Goal: Task Accomplishment & Management: Manage account settings

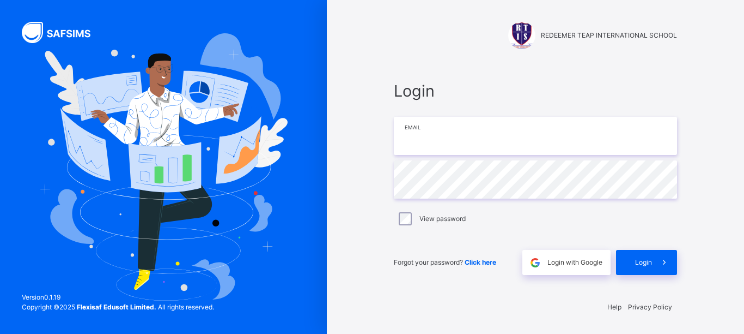
type input "**********"
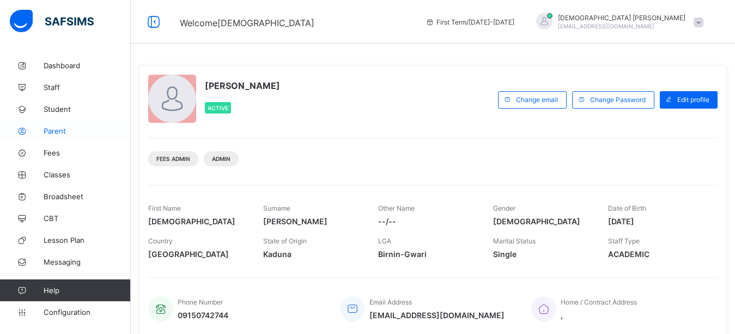
click at [48, 133] on span "Parent" at bounding box center [87, 130] width 87 height 9
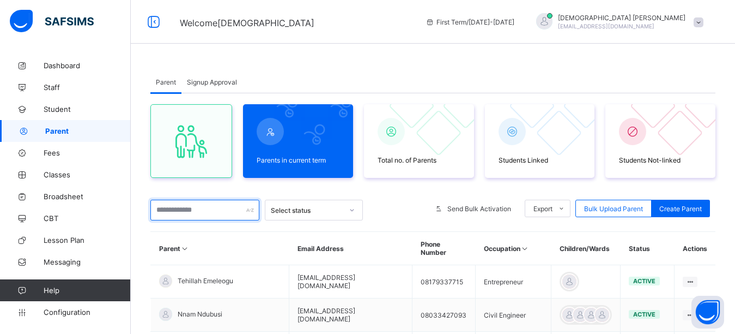
click at [216, 207] on input "text" at bounding box center [204, 209] width 109 height 21
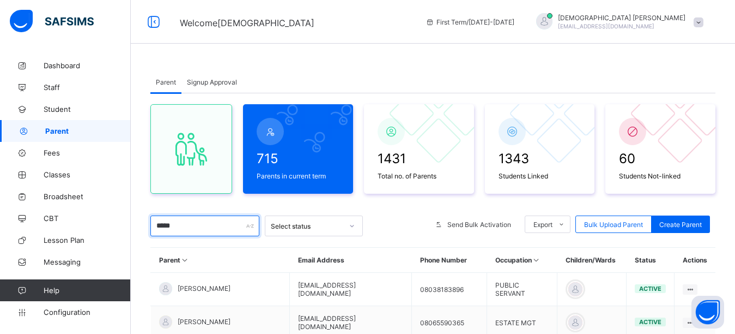
type input "*****"
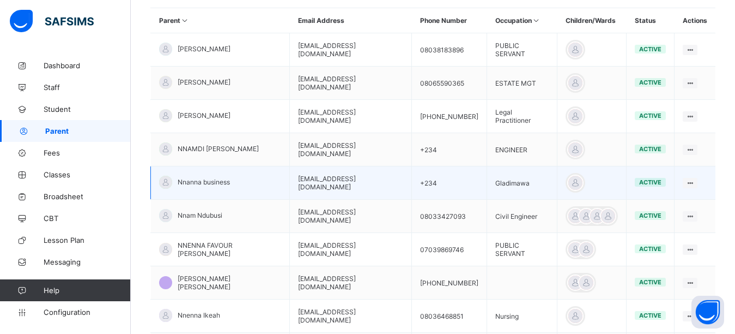
scroll to position [239, 0]
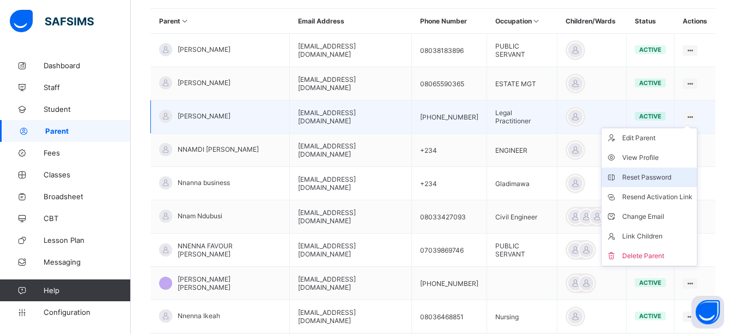
click at [644, 184] on li "Reset Password" at bounding box center [649, 177] width 95 height 20
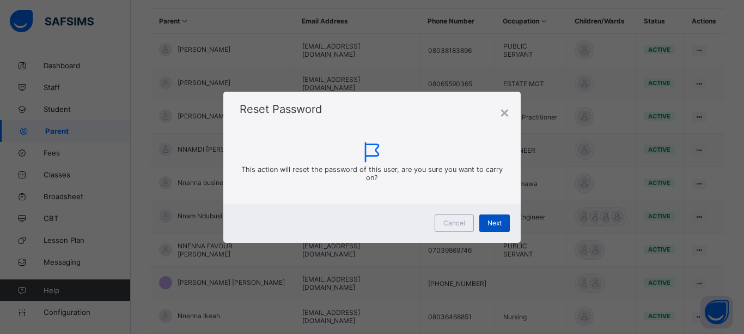
click at [500, 225] on span "Next" at bounding box center [495, 223] width 14 height 8
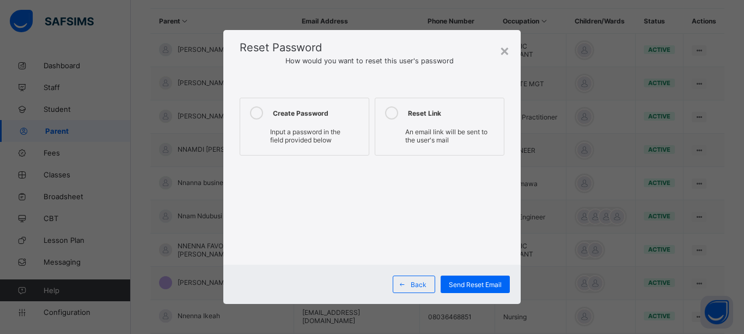
click at [251, 114] on icon at bounding box center [256, 112] width 13 height 13
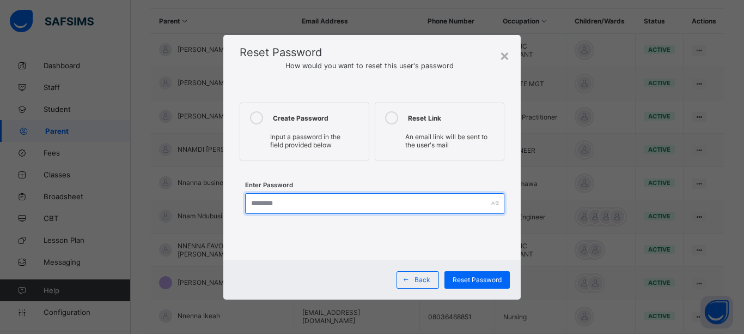
click at [267, 206] on input "text" at bounding box center [374, 203] width 259 height 21
type input "*"
type input "**********"
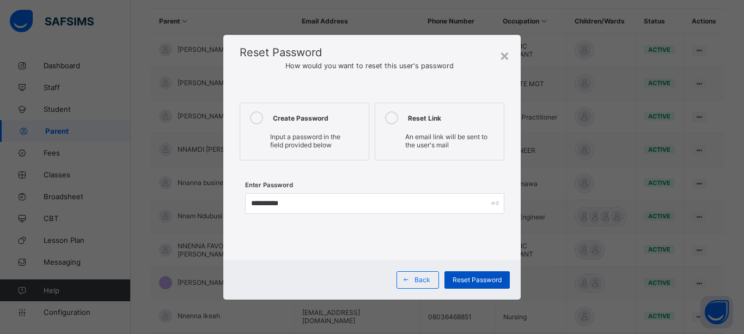
click at [475, 282] on span "Reset Password" at bounding box center [477, 279] width 49 height 8
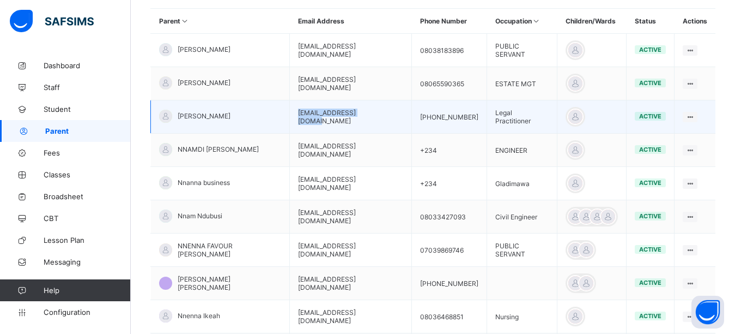
drag, startPoint x: 366, startPoint y: 122, endPoint x: 282, endPoint y: 124, distance: 84.5
click at [290, 124] on td "bennethndu1@gmail.com" at bounding box center [351, 116] width 122 height 33
copy td "bennethndu1@gmail.com"
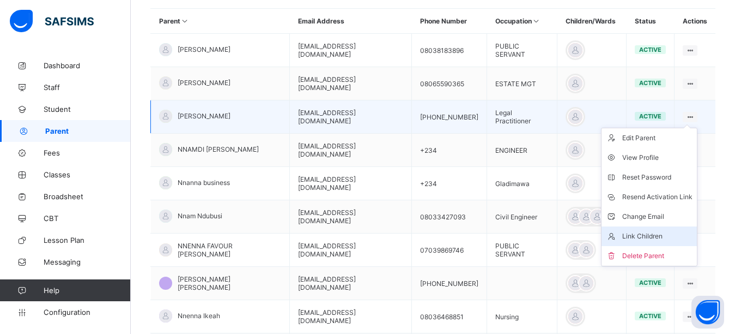
click at [648, 238] on div "Link Children" at bounding box center [657, 236] width 70 height 11
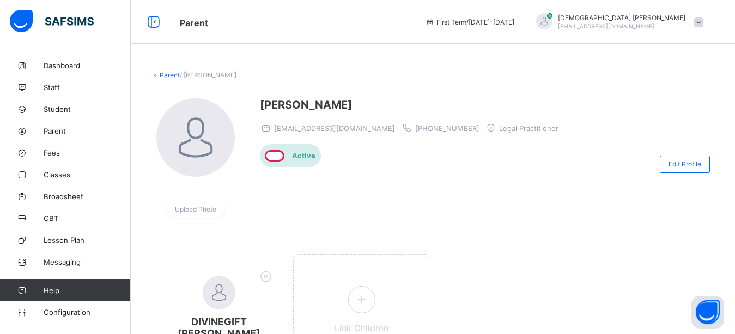
click at [403, 179] on div "Benneth Nnadi bennethndu1@gmail.com +234865590365 Legal Practitioner Active" at bounding box center [412, 163] width 304 height 131
click at [558, 13] on div at bounding box center [544, 22] width 27 height 18
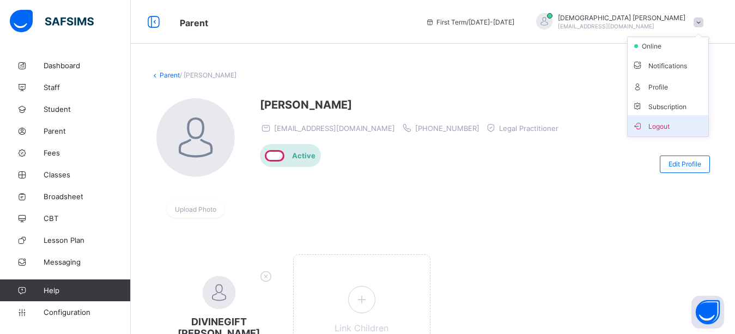
click at [672, 128] on span "Logout" at bounding box center [668, 125] width 72 height 13
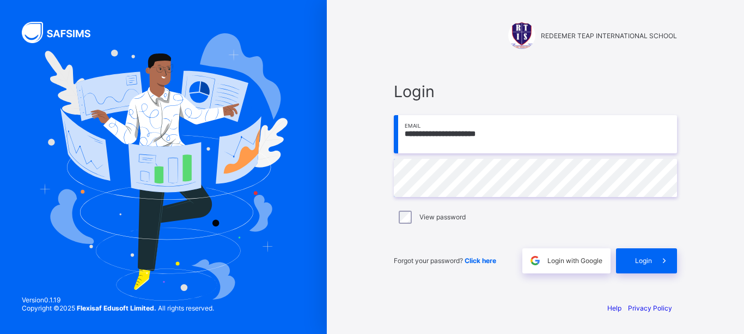
click at [478, 145] on input "**********" at bounding box center [535, 134] width 283 height 38
click at [514, 136] on input "**********" at bounding box center [535, 134] width 283 height 38
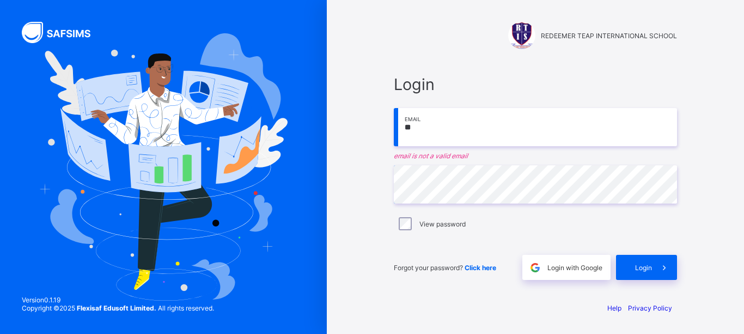
type input "*"
paste input "**********"
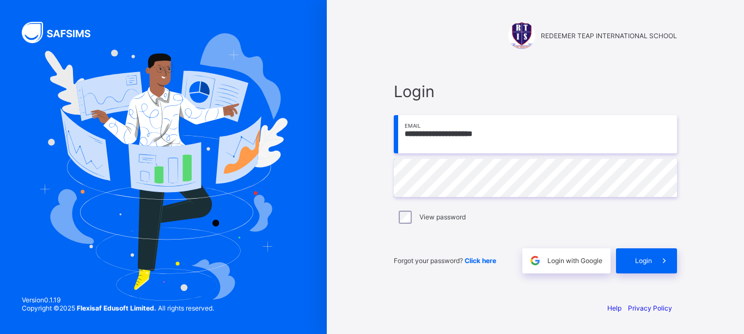
type input "**********"
click at [656, 259] on span at bounding box center [664, 260] width 25 height 25
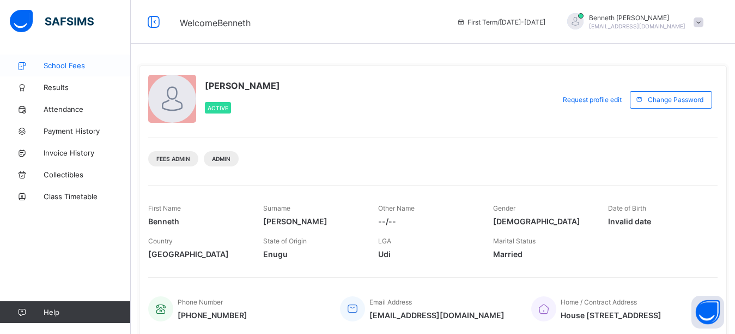
click at [75, 67] on span "School Fees" at bounding box center [87, 65] width 87 height 9
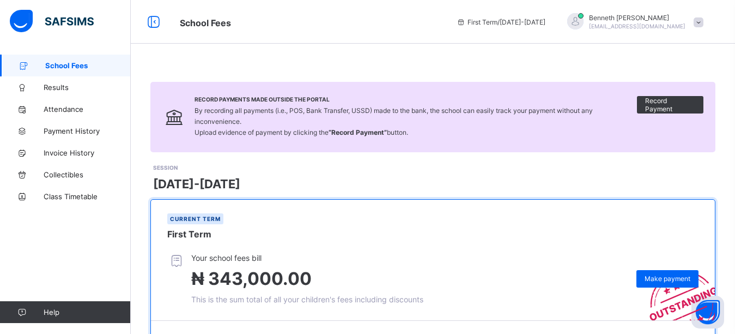
click at [359, 25] on span "School Fees" at bounding box center [310, 22] width 260 height 14
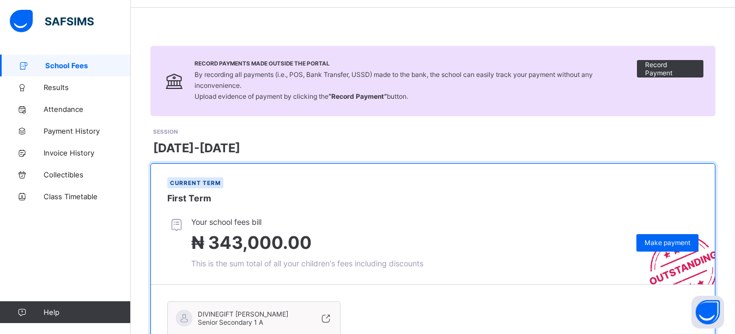
scroll to position [54, 0]
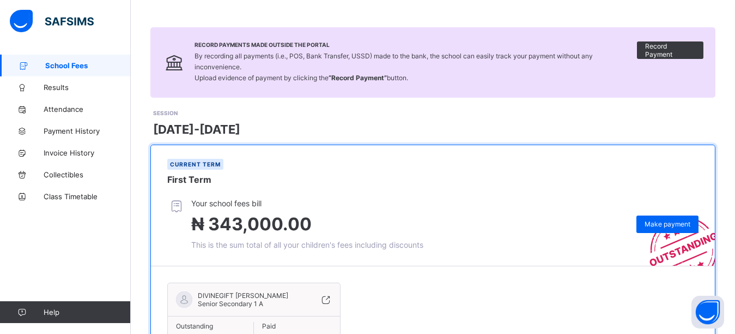
click at [452, 22] on span at bounding box center [432, 21] width 565 height 11
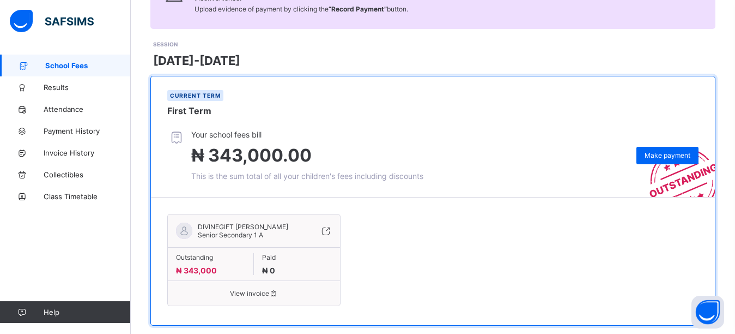
scroll to position [131, 0]
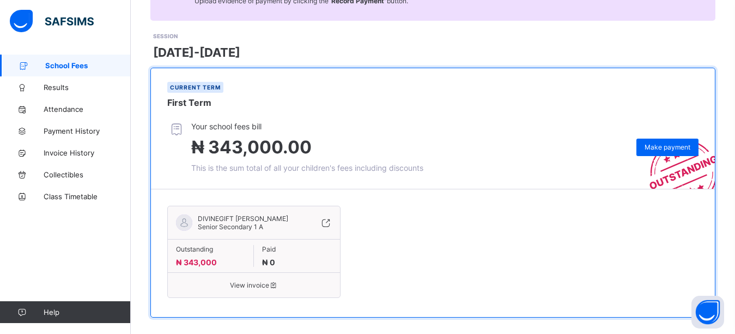
click at [585, 32] on div "SESSION 2025-2026" at bounding box center [434, 46] width 562 height 28
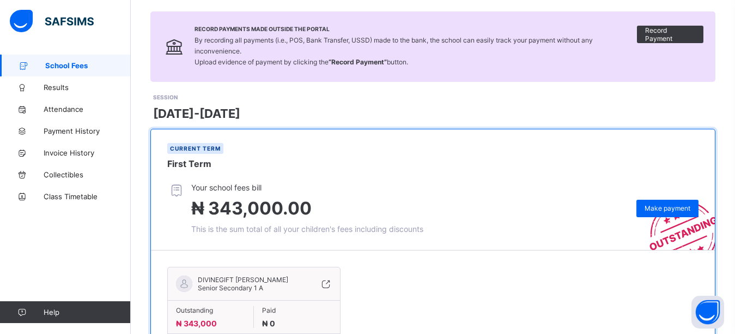
scroll to position [0, 0]
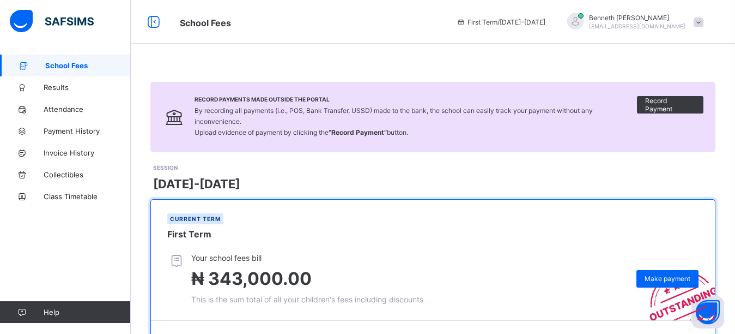
click at [647, 17] on span "Benneth Nnadi" at bounding box center [637, 18] width 96 height 8
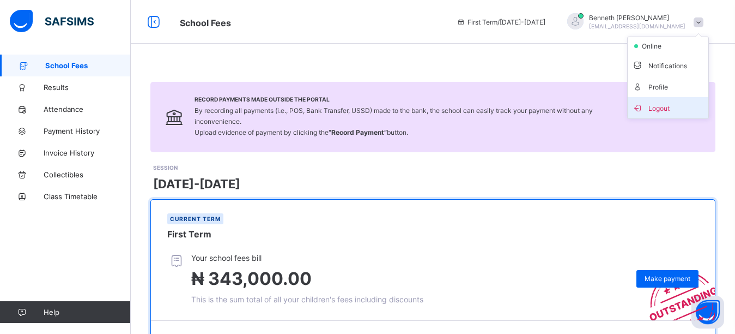
click at [659, 110] on span "Logout" at bounding box center [668, 107] width 72 height 13
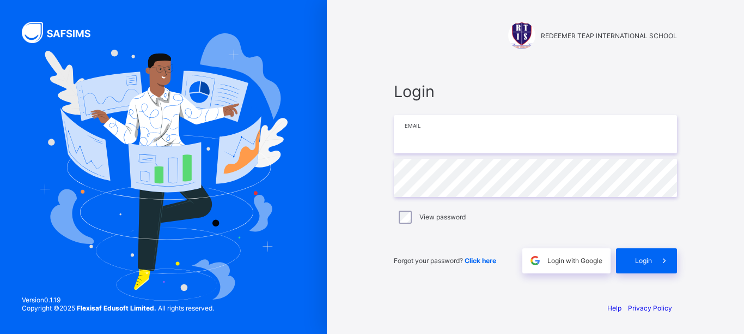
type input "**********"
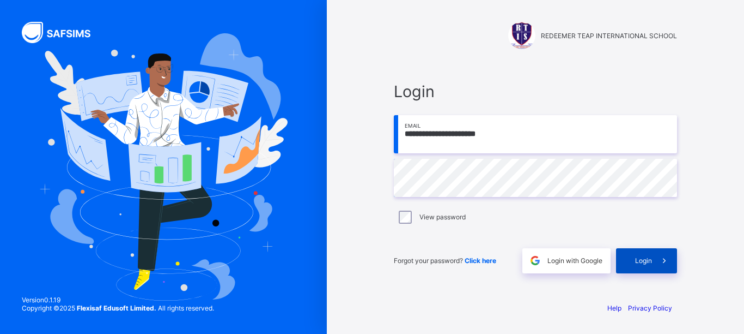
click at [641, 264] on div "Login" at bounding box center [646, 260] width 61 height 25
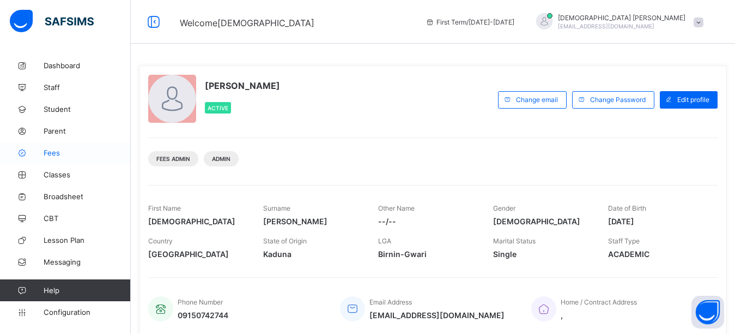
click at [62, 156] on span "Fees" at bounding box center [87, 152] width 87 height 9
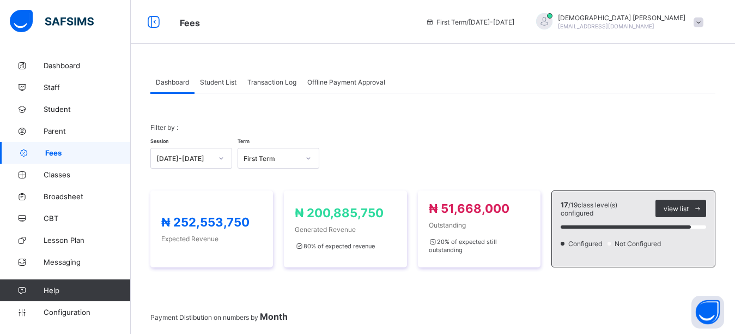
click at [211, 84] on span "Student List" at bounding box center [218, 82] width 37 height 8
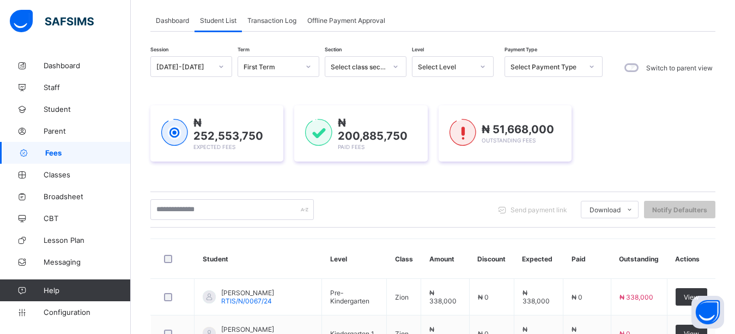
scroll to position [82, 0]
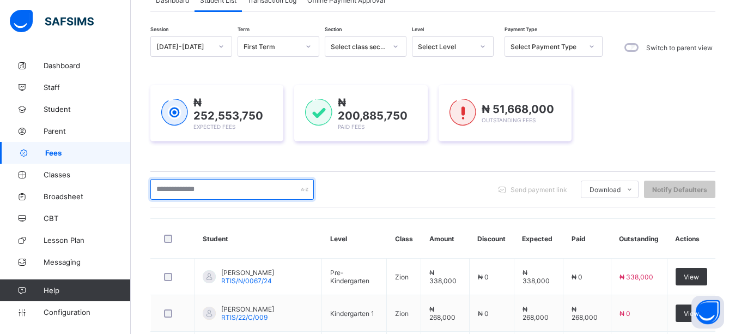
click at [242, 186] on input "text" at bounding box center [231, 189] width 163 height 21
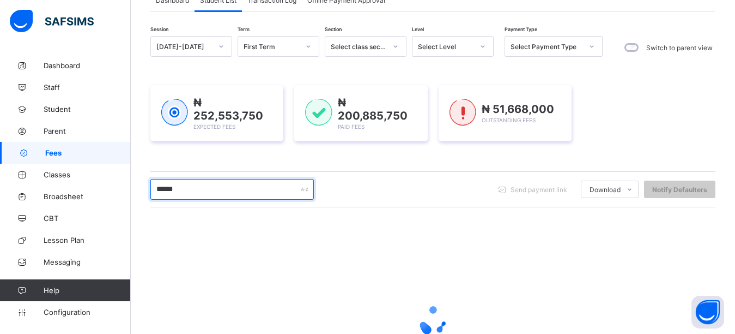
type input "******"
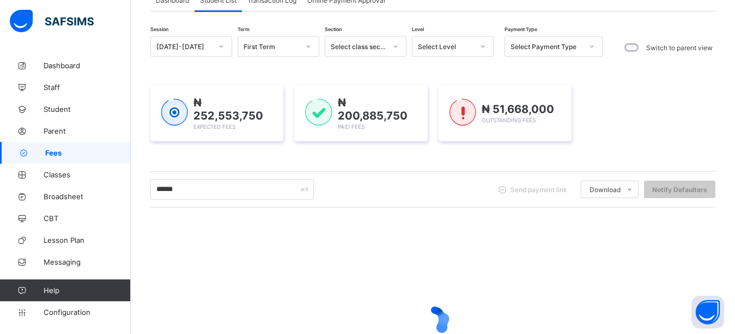
click at [281, 161] on div "Session 2025-2026 Term First Term Section Select class section Level Select Lev…" at bounding box center [432, 230] width 565 height 388
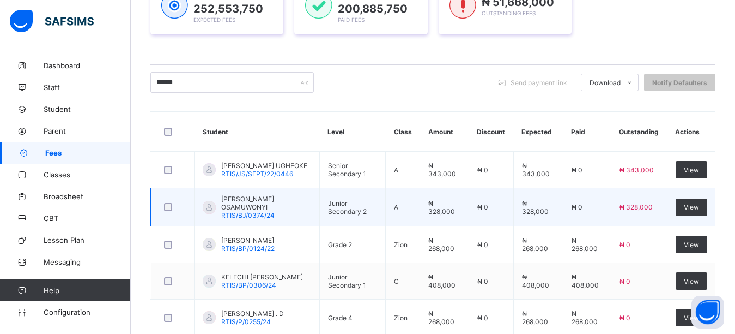
scroll to position [200, 0]
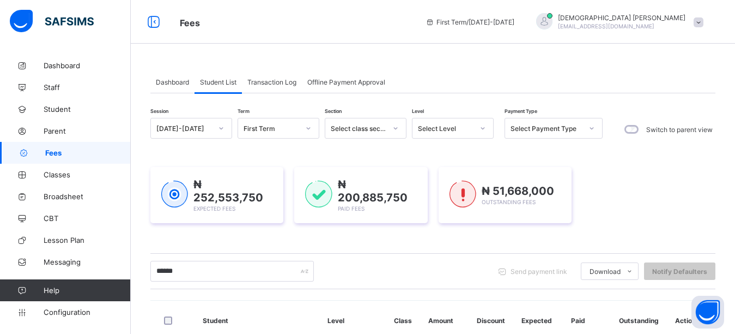
click at [462, 54] on div "Dashboard Student List Transaction Log Offline Payment Approval Student List Mo…" at bounding box center [433, 295] width 604 height 590
click at [351, 52] on div "Dashboard Student List Transaction Log Offline Payment Approval Student List Mo…" at bounding box center [433, 295] width 604 height 590
click at [259, 49] on div "Dashboard Student List Transaction Log Offline Payment Approval Student List Mo…" at bounding box center [433, 295] width 604 height 590
click at [465, 41] on div "Fees First Term / 2025-2026 Isaiah Paul paulisaiah@rtis-edu.ng" at bounding box center [367, 22] width 735 height 44
click at [391, 26] on span "Fees" at bounding box center [294, 22] width 229 height 14
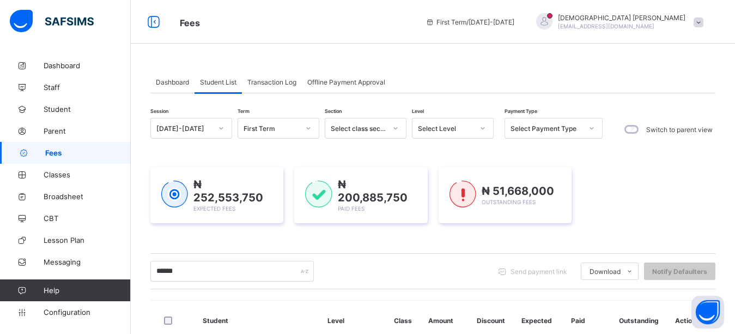
click at [264, 81] on span "Transaction Log" at bounding box center [271, 82] width 49 height 8
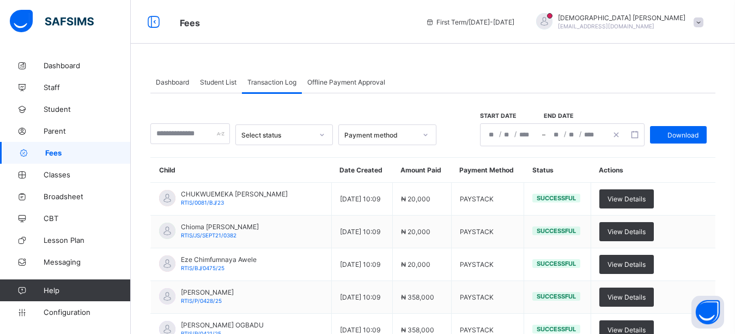
click at [520, 27] on div "First Term / 2025-2026" at bounding box center [470, 22] width 100 height 44
click at [493, 51] on div "Dashboard Student List Transaction Log Offline Payment Approval Transaction Log…" at bounding box center [433, 295] width 604 height 591
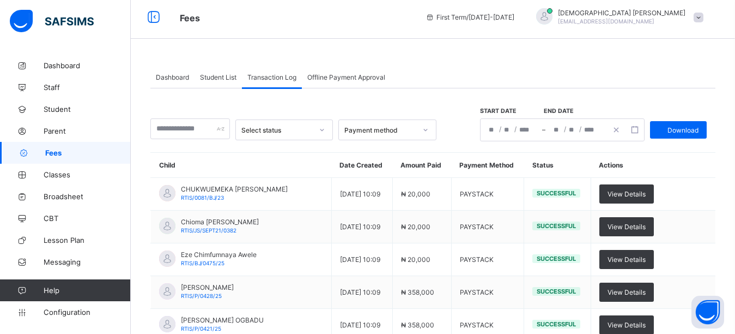
scroll to position [4, 0]
click at [559, 54] on div "Dashboard Student List Transaction Log Offline Payment Approval Transaction Log…" at bounding box center [433, 318] width 604 height 537
click at [415, 42] on div "Dashboard Student List Transaction Log Offline Payment Approval Transaction Log…" at bounding box center [433, 291] width 604 height 591
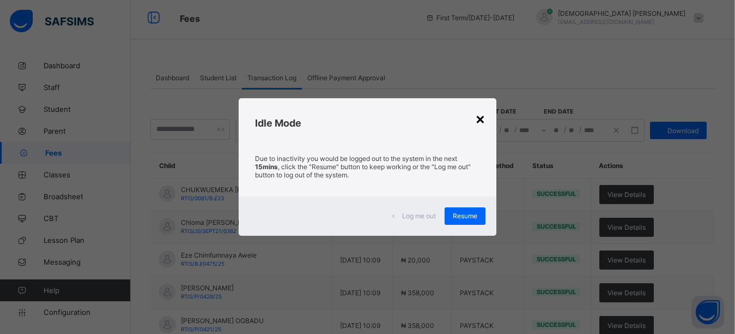
click at [479, 117] on div "×" at bounding box center [480, 118] width 10 height 19
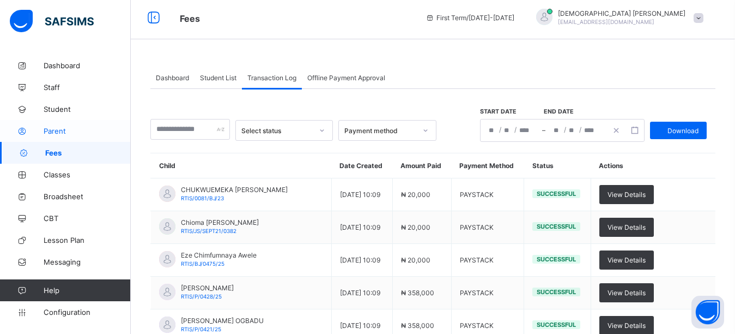
click at [57, 132] on span "Parent" at bounding box center [87, 130] width 87 height 9
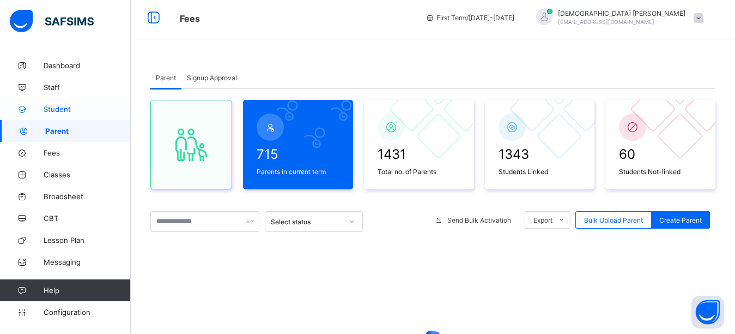
click at [59, 110] on span "Student" at bounding box center [87, 109] width 87 height 9
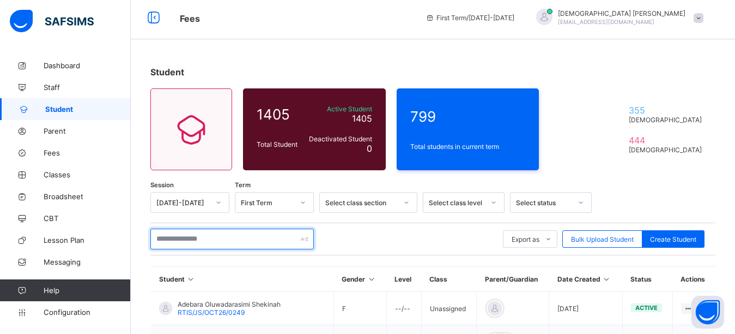
click at [184, 236] on input "text" at bounding box center [231, 238] width 163 height 21
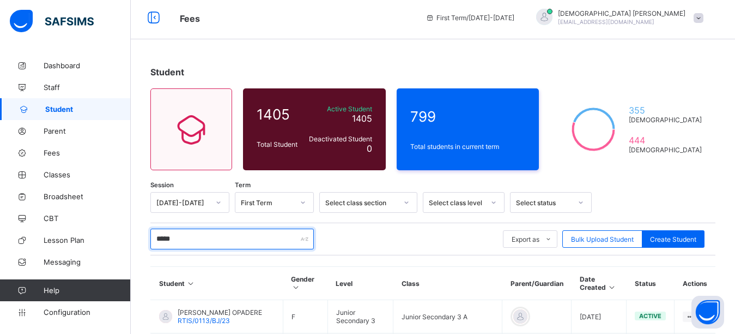
type input "*****"
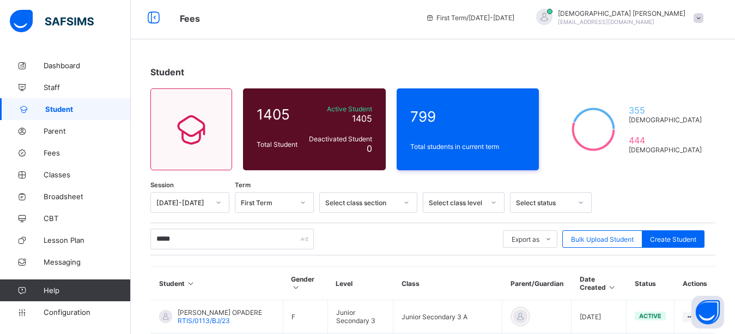
click at [253, 58] on div "Student 1405 Total Student Active Student 1405 Deactivated Student 0 799 Total …" at bounding box center [433, 333] width 604 height 567
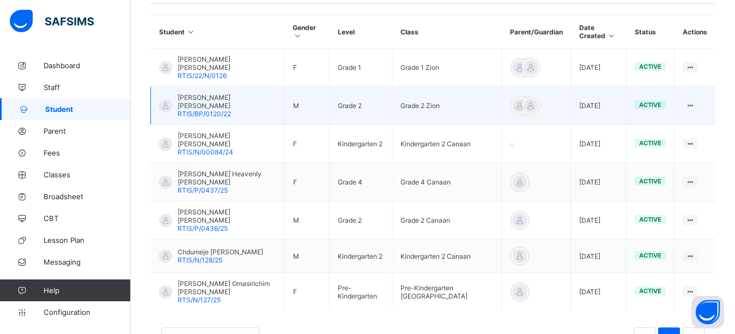
scroll to position [274, 0]
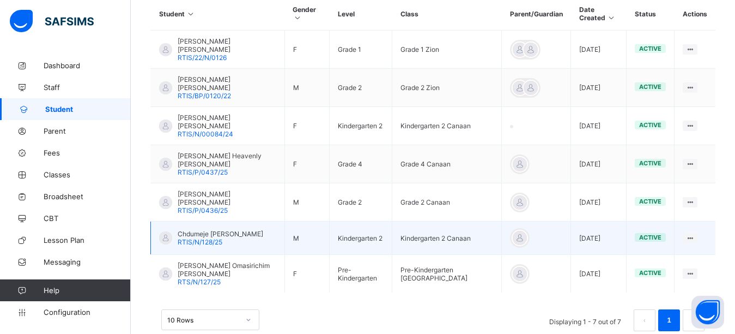
click at [206, 238] on span "RTIS/N/128/25" at bounding box center [200, 242] width 45 height 8
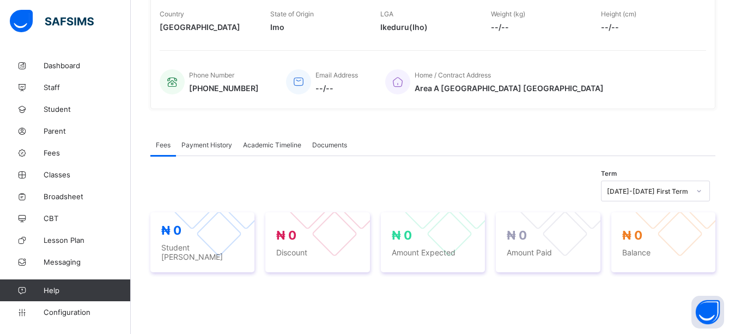
scroll to position [56, 0]
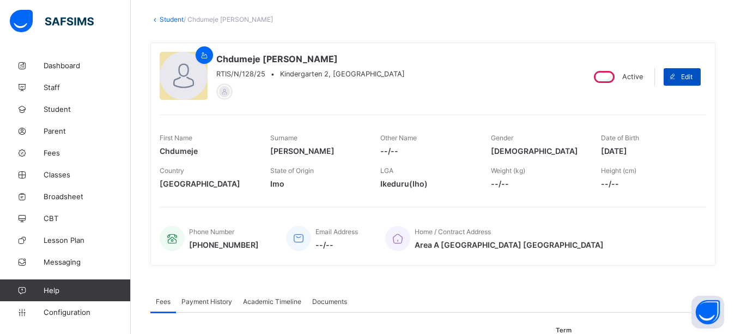
click at [693, 74] on span "Edit" at bounding box center [686, 76] width 11 height 8
select select "**"
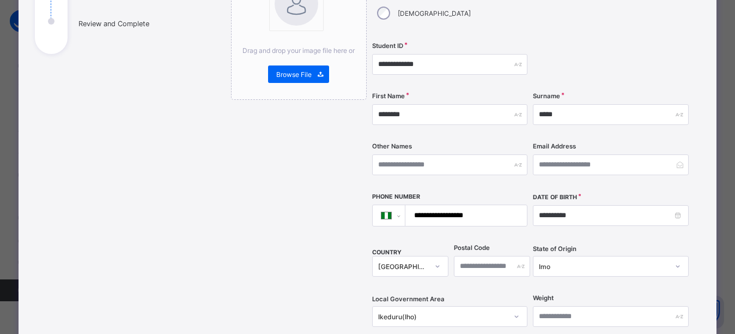
scroll to position [163, 0]
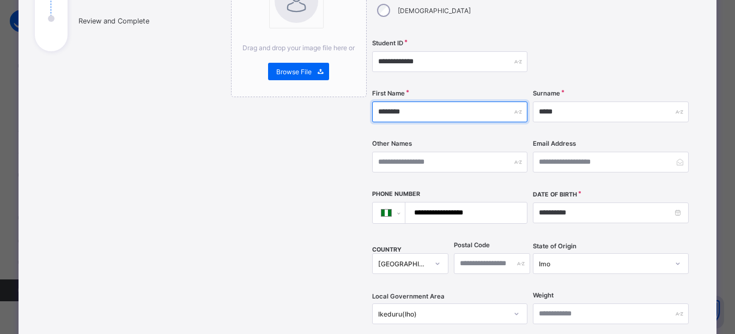
click at [383, 101] on input "********" at bounding box center [449, 111] width 155 height 21
type input "*********"
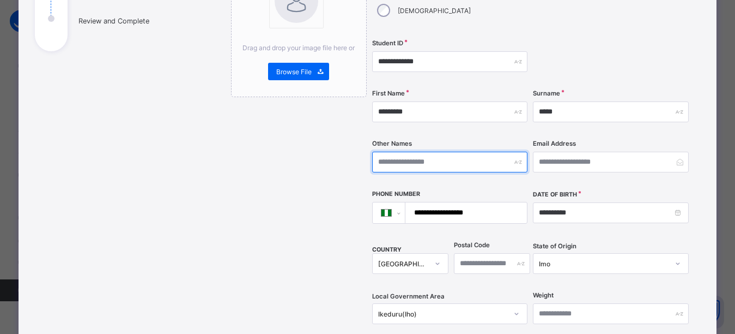
click at [399, 151] on input "text" at bounding box center [449, 161] width 155 height 21
type input "***"
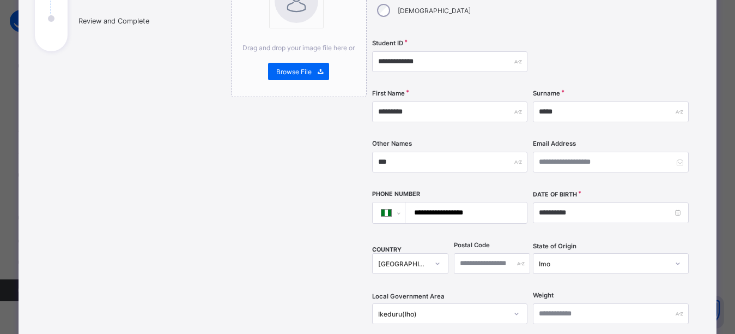
drag, startPoint x: 646, startPoint y: 40, endPoint x: 632, endPoint y: 52, distance: 18.6
click at [645, 40] on div at bounding box center [610, 61] width 155 height 45
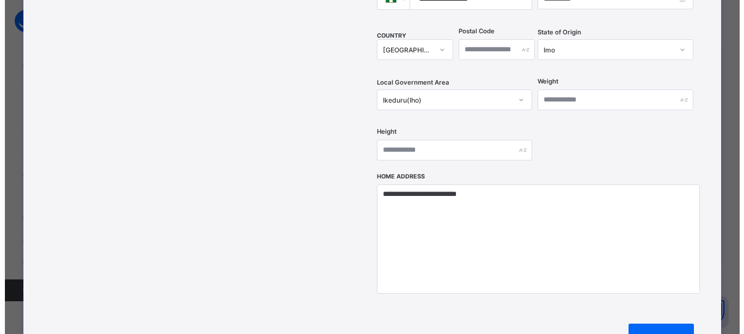
scroll to position [381, 0]
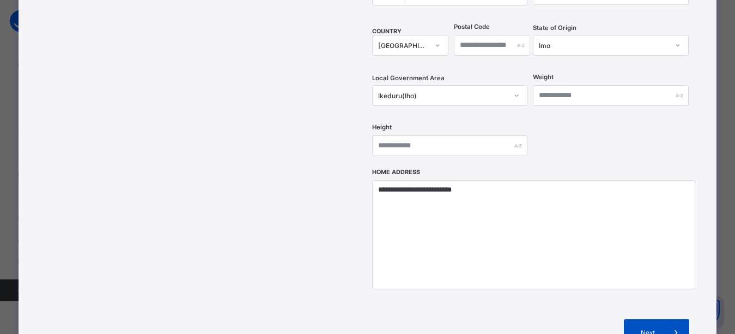
click at [652, 328] on span "Next" at bounding box center [647, 332] width 31 height 8
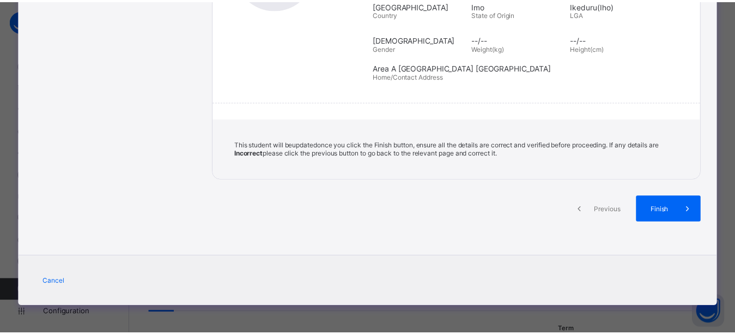
scroll to position [229, 0]
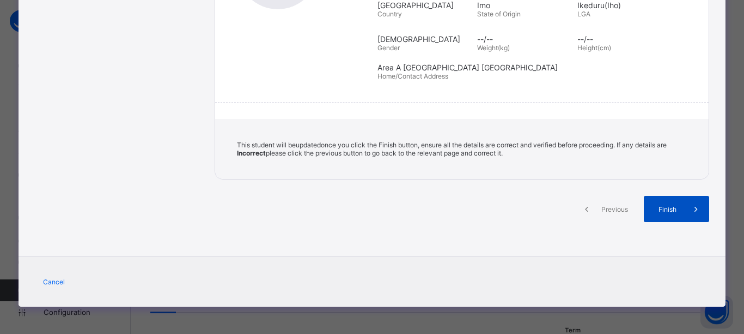
click at [668, 210] on span "Finish" at bounding box center [667, 209] width 31 height 8
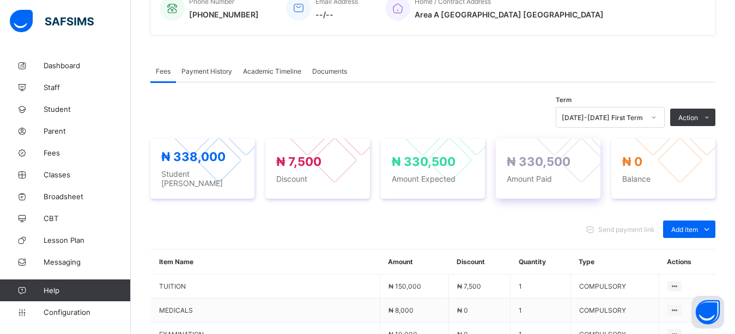
scroll to position [328, 0]
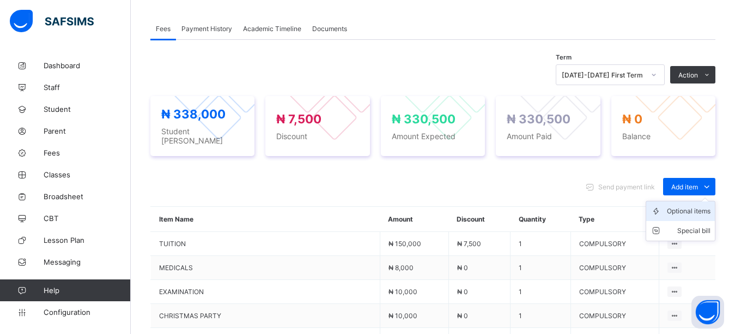
click at [686, 205] on div "Optional items" at bounding box center [689, 210] width 44 height 11
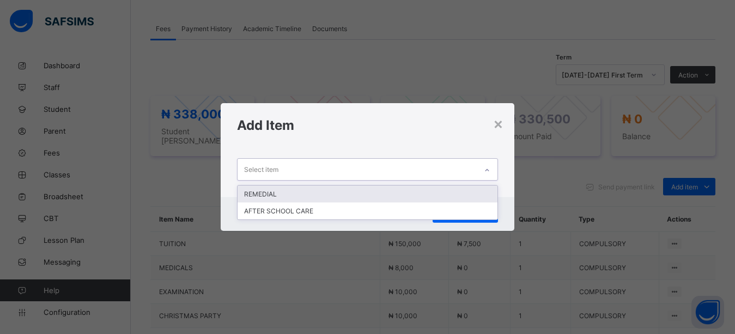
click at [413, 170] on div "Select item" at bounding box center [358, 169] width 240 height 21
click at [326, 190] on div "REMEDIAL" at bounding box center [368, 193] width 260 height 17
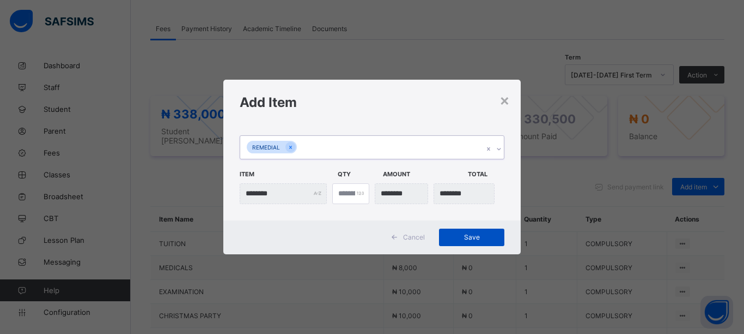
click at [463, 237] on span "Save" at bounding box center [471, 237] width 49 height 8
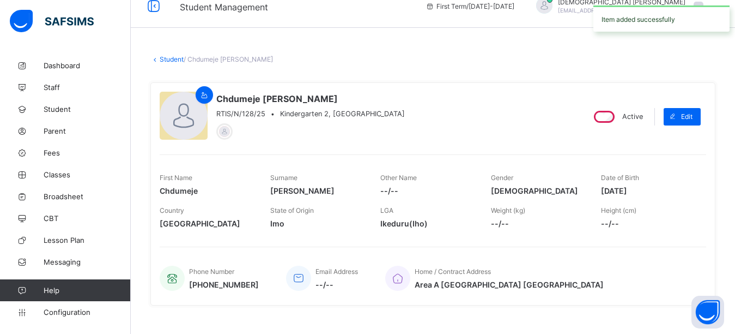
scroll to position [0, 0]
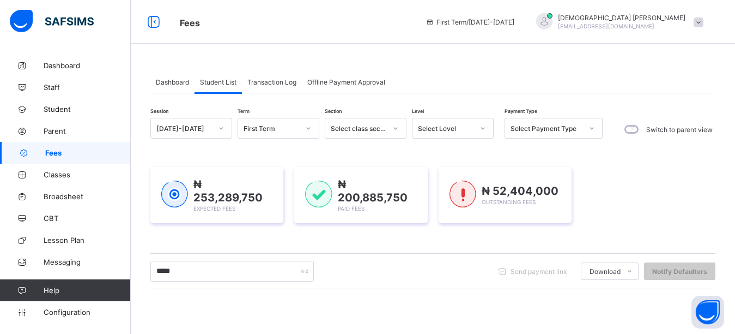
scroll to position [69, 0]
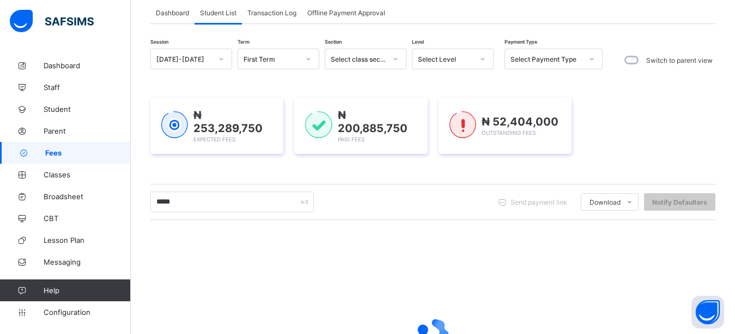
click at [247, 166] on div "₦ 253,289,750 Expected Fees ₦ 200,885,750 Paid Fees ₦ 52,404,000 Outstanding Fe…" at bounding box center [432, 125] width 565 height 89
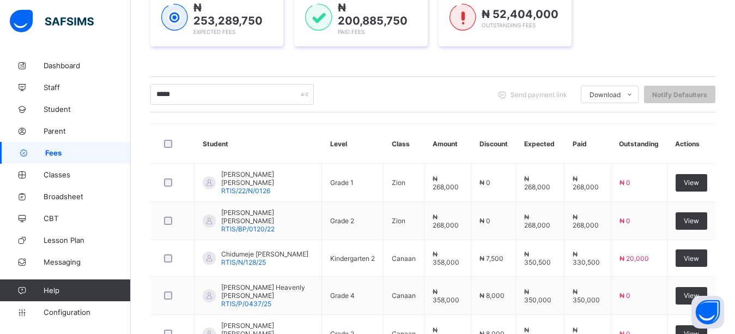
scroll to position [218, 0]
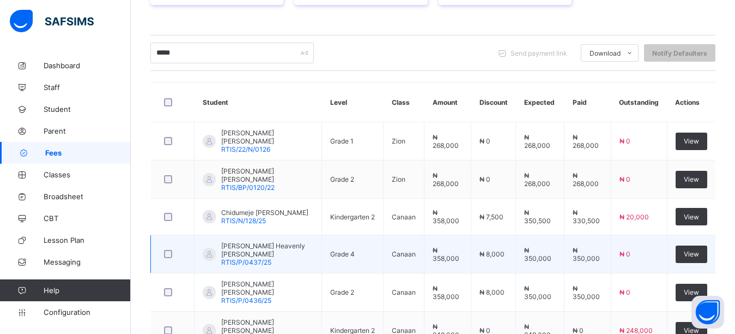
click at [247, 258] on span "RTIS/P/0437/25" at bounding box center [246, 262] width 50 height 8
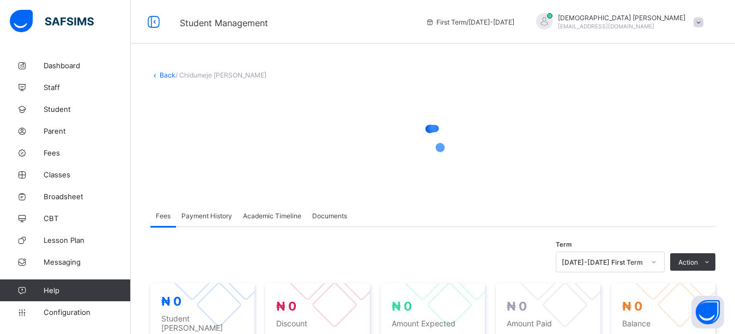
click at [669, 180] on div at bounding box center [432, 139] width 565 height 98
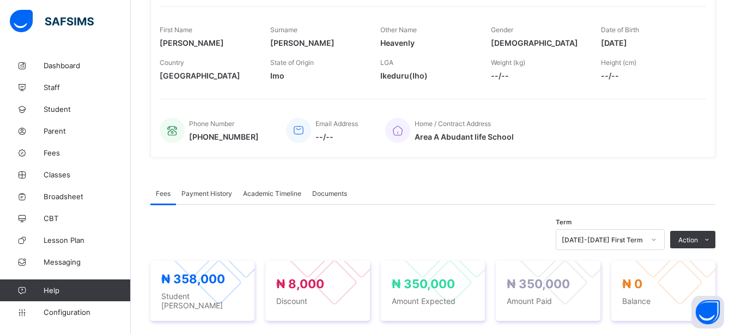
scroll to position [327, 0]
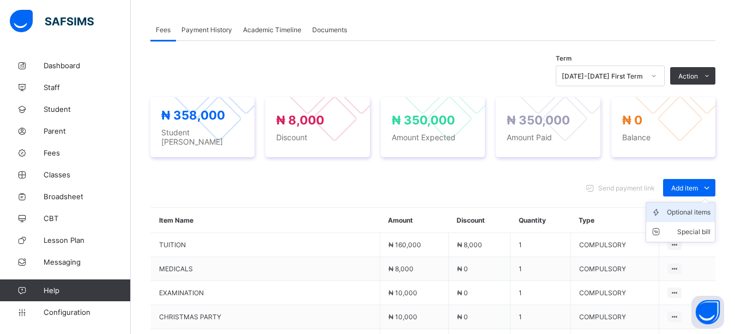
click at [688, 207] on div "Optional items" at bounding box center [689, 212] width 44 height 11
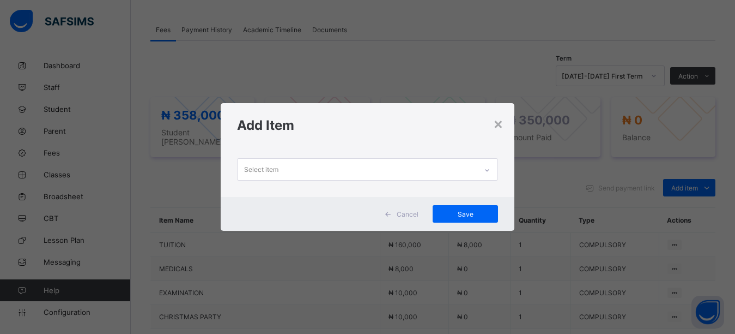
click at [375, 163] on div "Select item" at bounding box center [358, 169] width 240 height 21
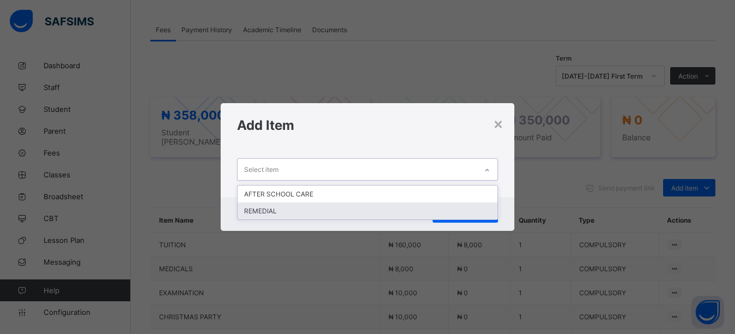
click at [268, 208] on div "REMEDIAL" at bounding box center [368, 210] width 260 height 17
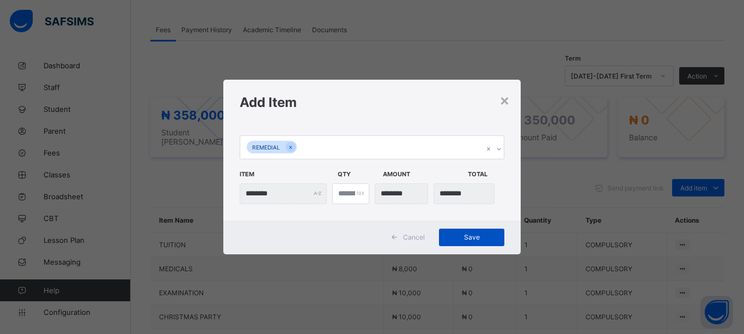
click at [492, 237] on span "Save" at bounding box center [471, 237] width 49 height 8
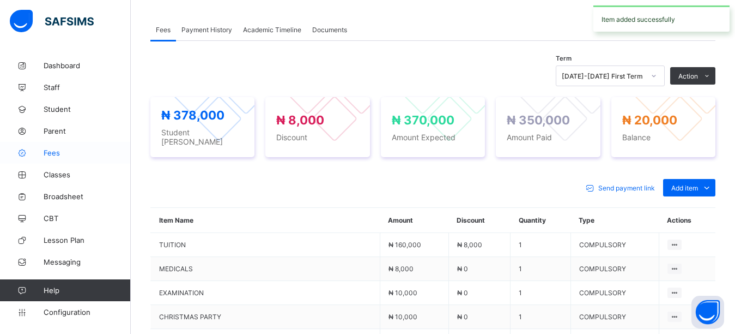
click at [50, 153] on span "Fees" at bounding box center [87, 152] width 87 height 9
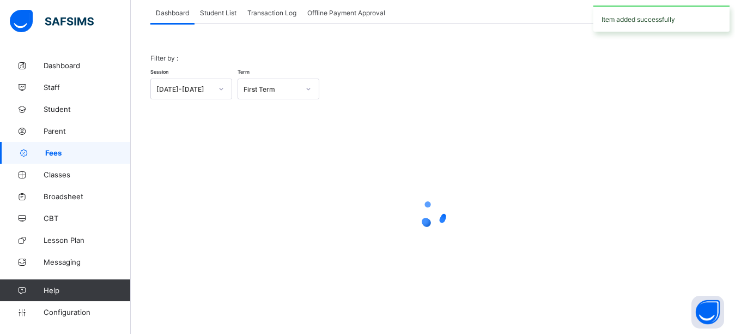
scroll to position [69, 0]
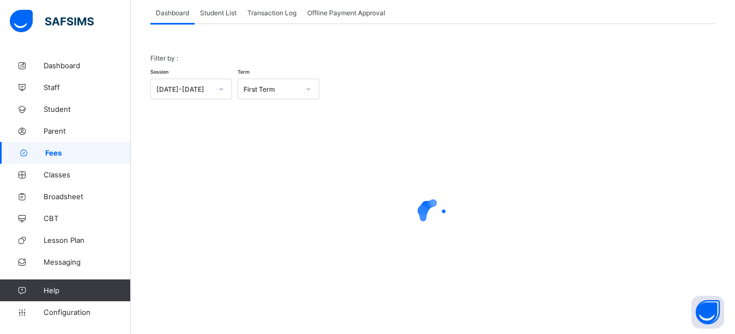
click at [219, 13] on span "Student List" at bounding box center [218, 13] width 37 height 8
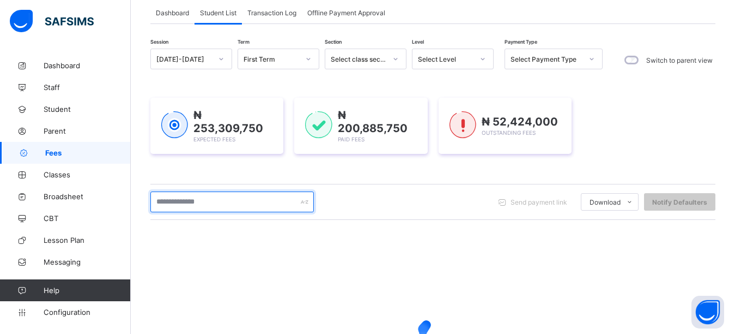
click at [196, 202] on input "text" at bounding box center [231, 201] width 163 height 21
type input "*****"
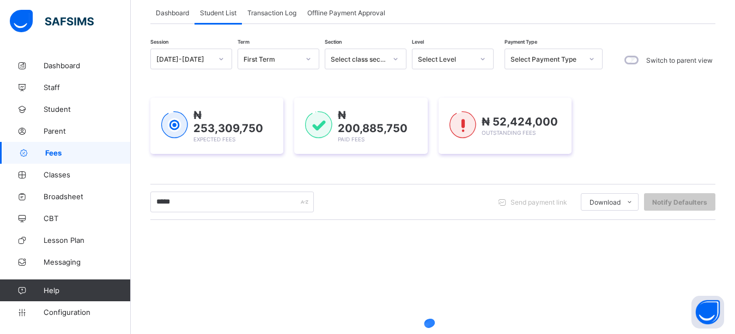
click at [247, 170] on div "Session [DATE]-[DATE] Term First Term Section Select class section Level Select…" at bounding box center [432, 243] width 565 height 388
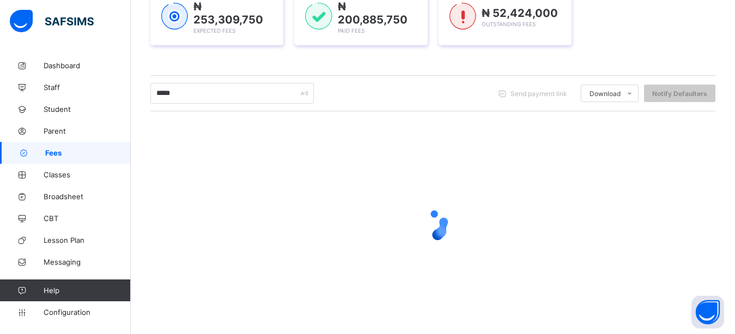
scroll to position [187, 0]
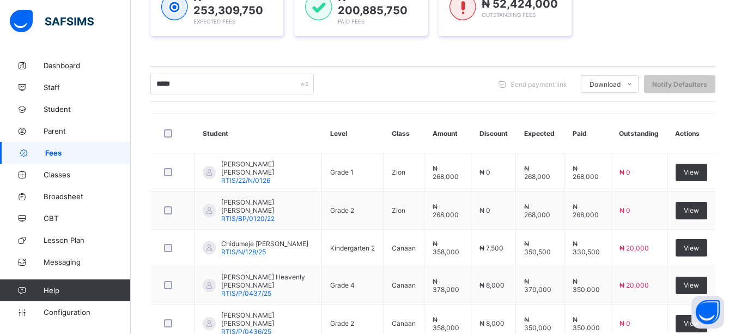
click at [304, 52] on div "Session [DATE]-[DATE] Term First Term Section Select class section Level Select…" at bounding box center [432, 199] width 565 height 537
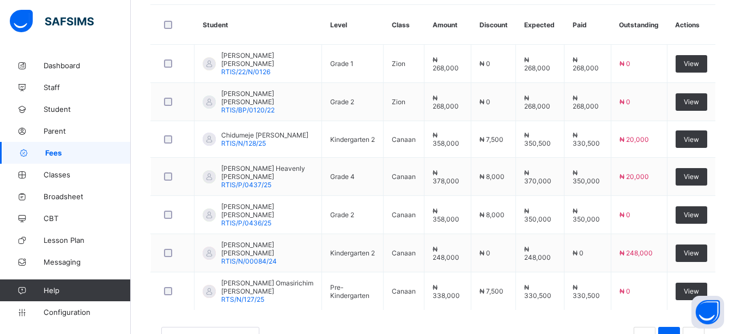
scroll to position [296, 0]
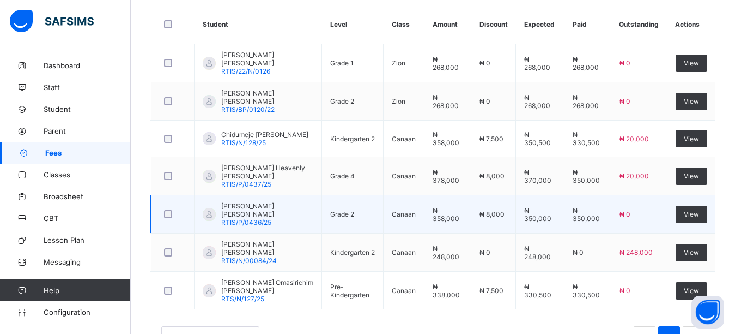
click at [253, 218] on span "RTIS/P/0436/25" at bounding box center [246, 222] width 50 height 8
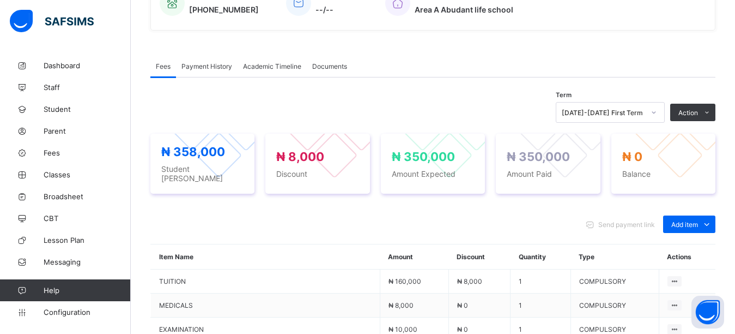
scroll to position [327, 0]
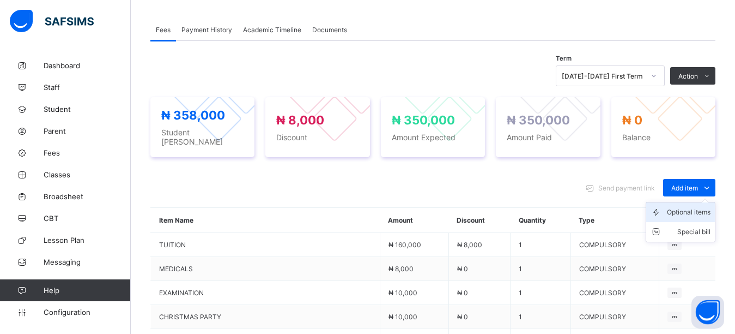
click at [684, 208] on div "Optional items" at bounding box center [689, 212] width 44 height 11
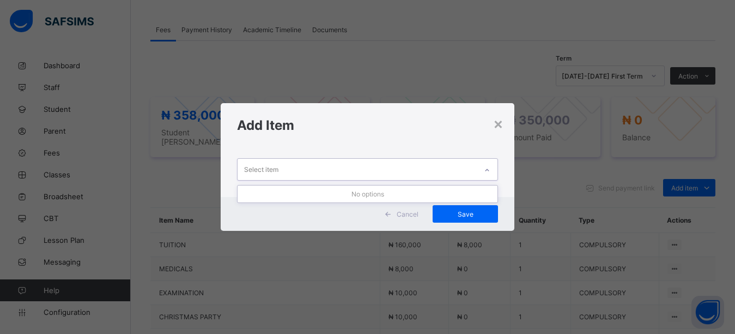
click at [359, 164] on div "Select item" at bounding box center [358, 169] width 240 height 21
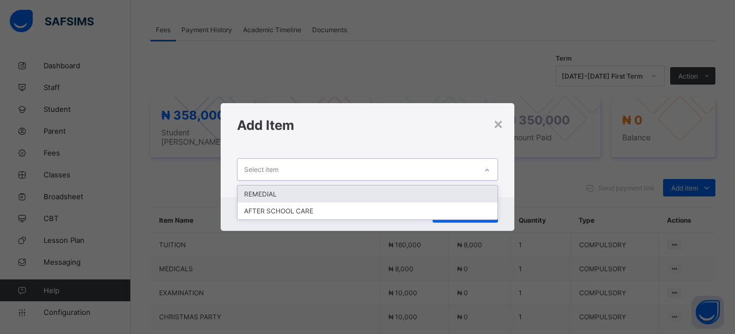
click at [359, 164] on div "Select item" at bounding box center [358, 169] width 240 height 21
click at [311, 198] on div "REMEDIAL" at bounding box center [368, 193] width 260 height 17
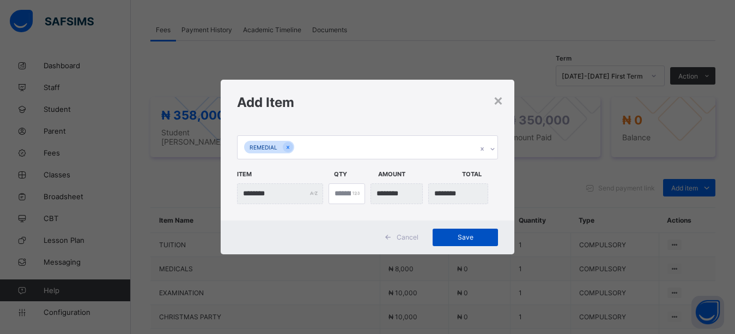
click at [452, 234] on span "Save" at bounding box center [465, 237] width 49 height 8
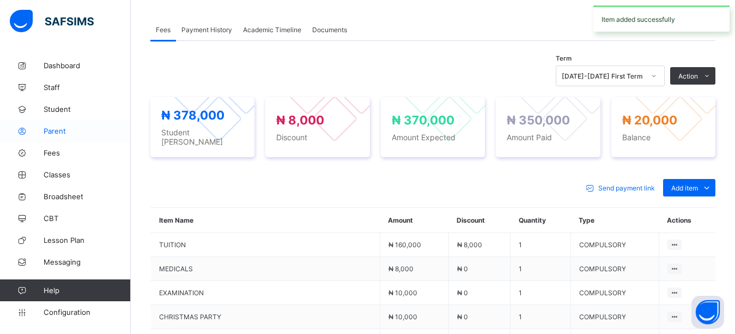
click at [70, 134] on span "Parent" at bounding box center [87, 130] width 87 height 9
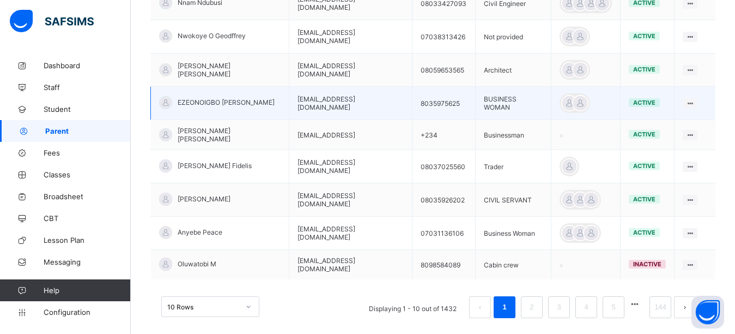
scroll to position [54, 0]
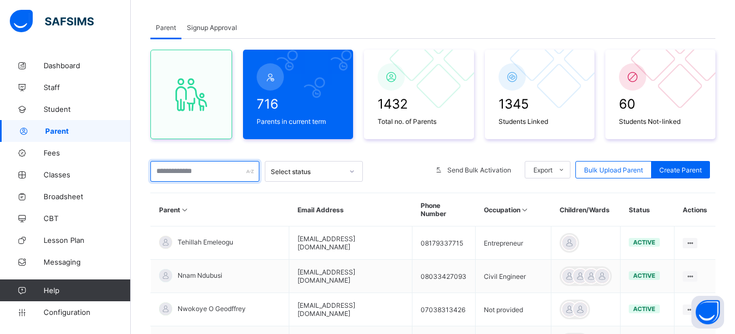
click at [165, 172] on input "text" at bounding box center [204, 171] width 109 height 21
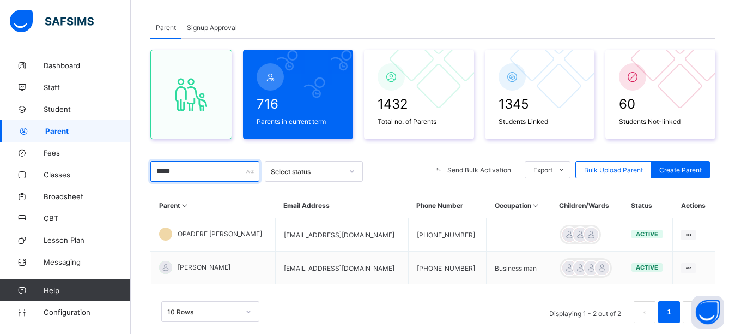
type input "*****"
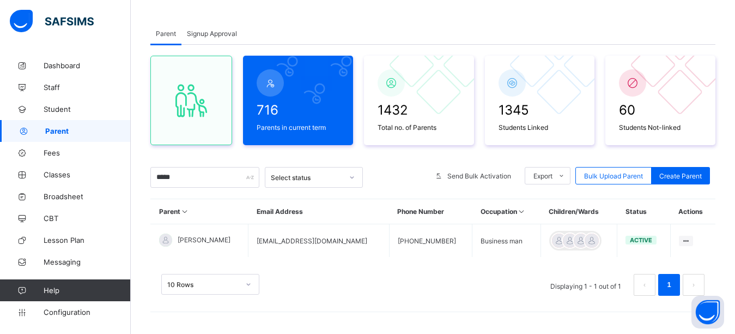
scroll to position [49, 0]
click at [371, 17] on div "Parent Signup Approval Parent Signup Approval 716 Parents in current term 1432 …" at bounding box center [433, 170] width 604 height 328
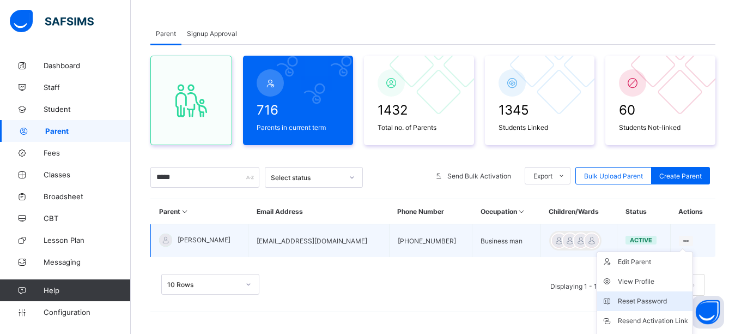
click at [635, 302] on div "Reset Password" at bounding box center [653, 300] width 70 height 11
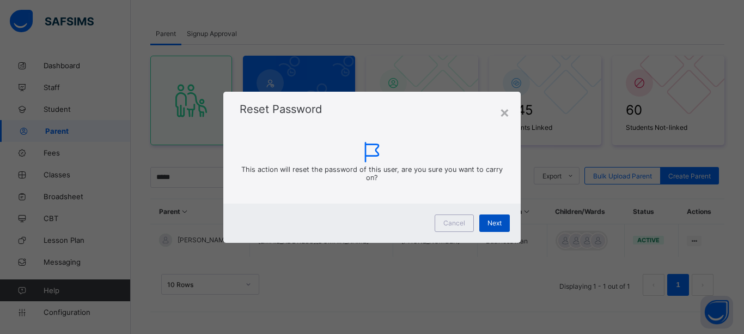
click at [499, 222] on span "Next" at bounding box center [495, 223] width 14 height 8
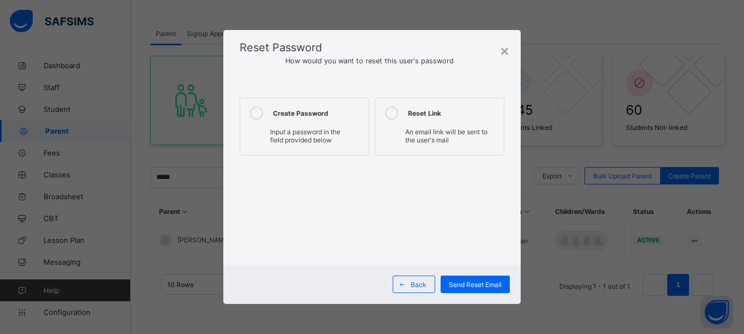
click at [257, 113] on icon at bounding box center [256, 112] width 13 height 13
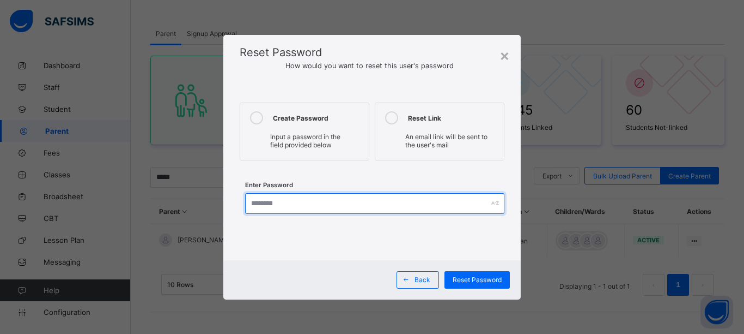
click at [287, 201] on input "text" at bounding box center [374, 203] width 259 height 21
type input "**********"
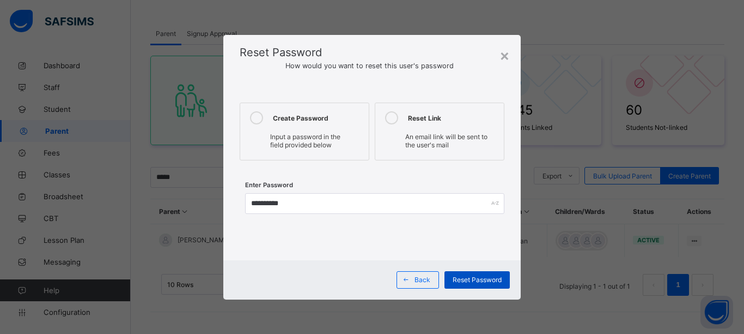
click at [456, 277] on span "Reset Password" at bounding box center [477, 279] width 49 height 8
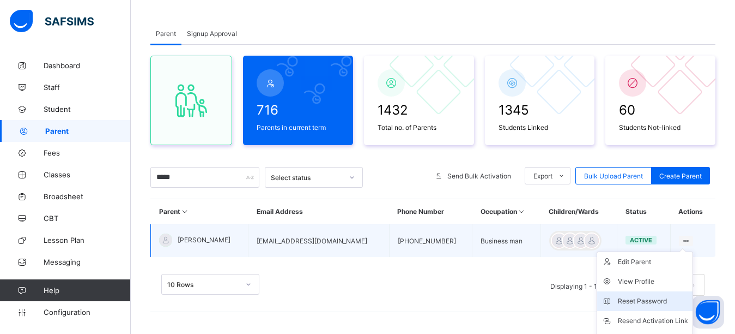
click at [633, 303] on div "Reset Password" at bounding box center [653, 300] width 70 height 11
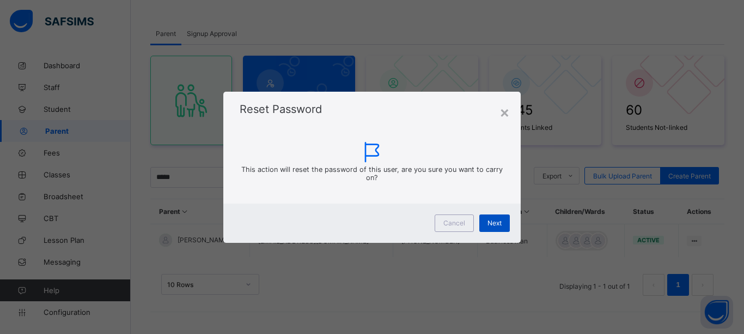
click at [488, 219] on span "Next" at bounding box center [495, 223] width 14 height 8
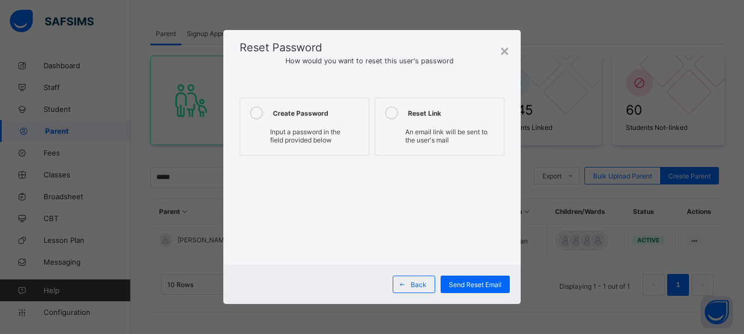
click at [257, 114] on icon at bounding box center [256, 112] width 13 height 13
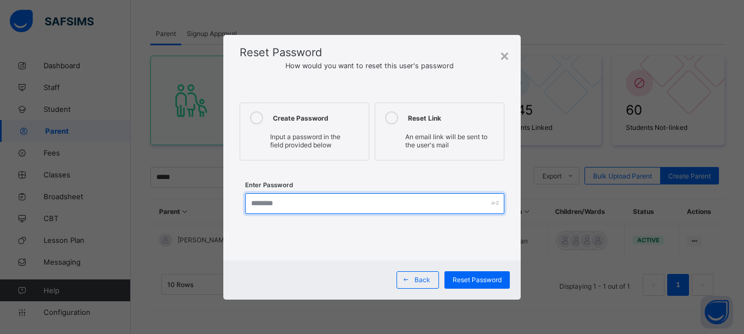
click at [292, 206] on input "text" at bounding box center [374, 203] width 259 height 21
type input "**********"
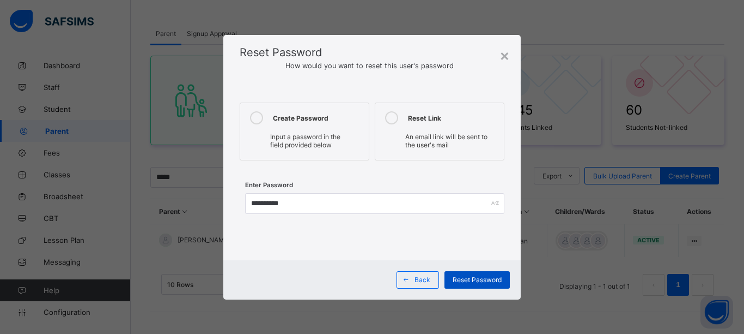
click at [491, 277] on span "Reset Password" at bounding box center [477, 279] width 49 height 8
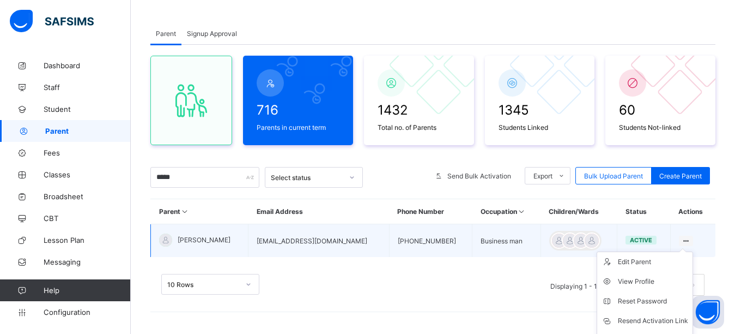
click at [680, 254] on ul "Edit Parent View Profile Reset Password Resend Activation Link Change Email Lin…" at bounding box center [645, 320] width 96 height 138
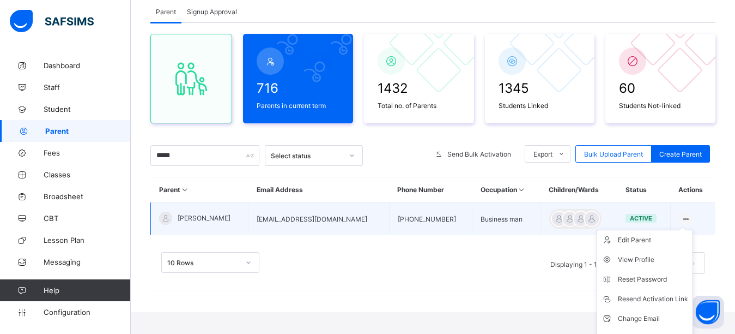
scroll to position [92, 0]
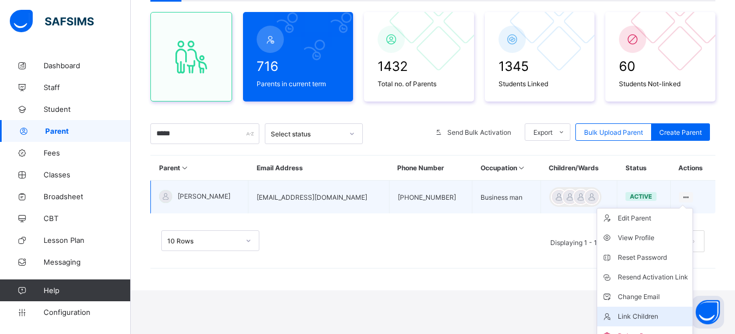
click at [646, 320] on div "Link Children" at bounding box center [653, 316] width 70 height 11
